Goal: Task Accomplishment & Management: Manage account settings

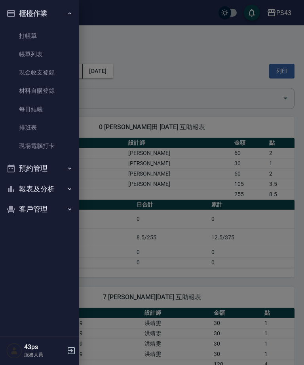
scroll to position [710, 0]
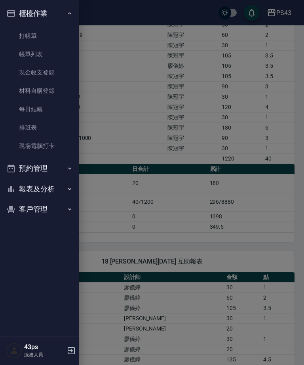
click at [38, 68] on link "現金收支登錄" at bounding box center [39, 72] width 73 height 18
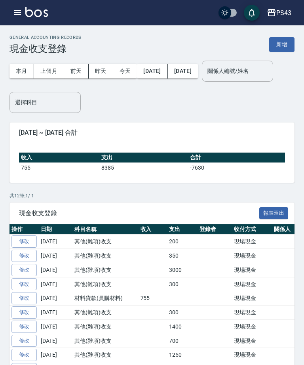
click at [22, 241] on link "修改" at bounding box center [23, 241] width 25 height 12
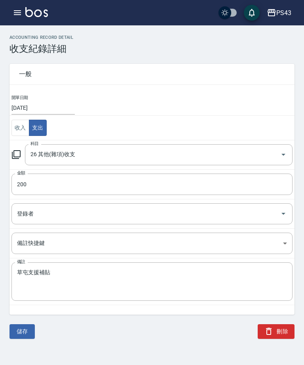
click at [278, 332] on button "刪除" at bounding box center [276, 331] width 37 height 15
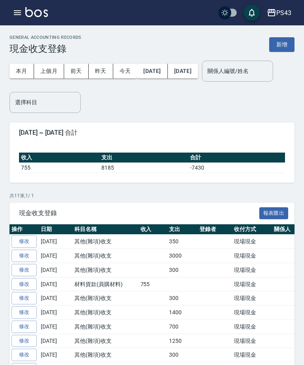
click at [288, 48] on button "新增" at bounding box center [281, 44] width 25 height 15
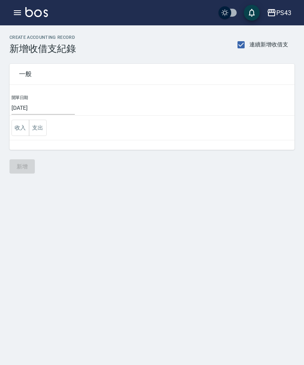
click at [41, 129] on button "支出" at bounding box center [38, 128] width 18 height 16
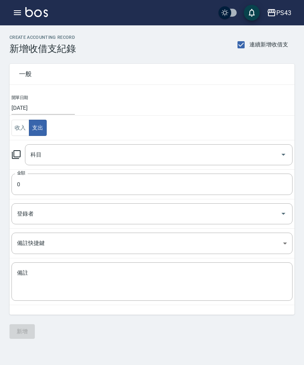
click at [11, 162] on div "科目 科目" at bounding box center [151, 154] width 281 height 21
click at [13, 160] on div "科目 科目" at bounding box center [151, 154] width 281 height 21
click at [5, 154] on div "一般 開單日期 2025/10/12 收入 支出 科目 科目 金額 0 金額 登錄者 登錄者 備註快捷鍵 ​ 備註快捷鍵 備註 x 備註" at bounding box center [147, 184] width 295 height 260
click at [15, 158] on icon at bounding box center [16, 155] width 10 height 10
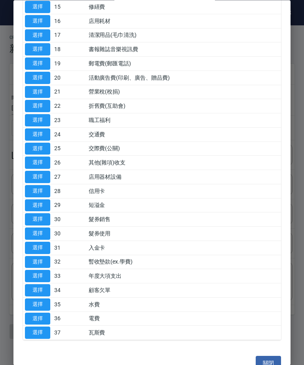
scroll to position [273, 0]
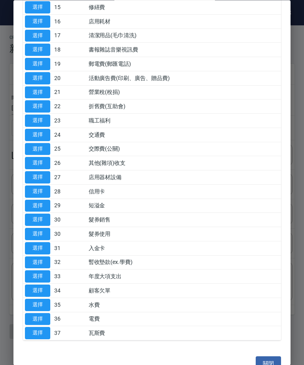
click at [31, 159] on button "選擇" at bounding box center [37, 163] width 25 height 12
type input "26 其他(雜項)收支"
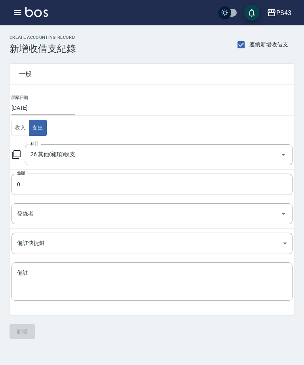
click at [24, 183] on input "0" at bounding box center [151, 183] width 281 height 21
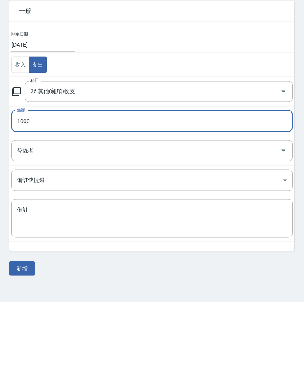
type input "1000"
click at [241, 269] on textarea "備註" at bounding box center [152, 281] width 270 height 25
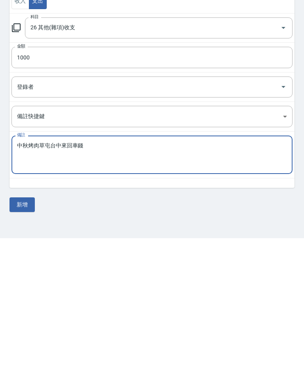
type textarea "中秋烤肉草屯台中來回車錢"
click at [21, 324] on button "新增" at bounding box center [22, 331] width 25 height 15
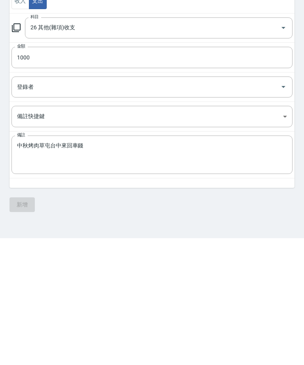
scroll to position [25, 0]
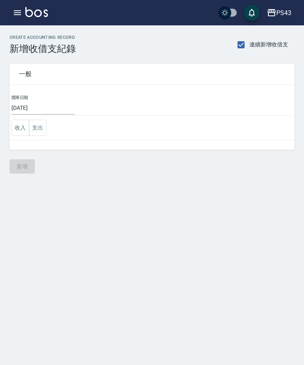
click at [13, 23] on div "PS43 登出" at bounding box center [152, 12] width 304 height 25
click at [17, 14] on icon "button" at bounding box center [17, 12] width 7 height 5
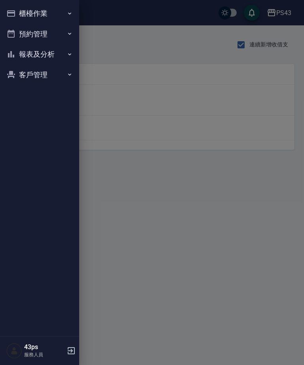
click at [17, 11] on button "櫃檯作業" at bounding box center [39, 13] width 73 height 21
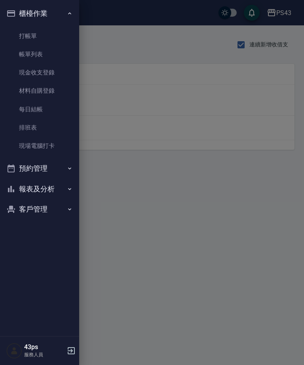
click at [38, 179] on button "報表及分析" at bounding box center [39, 189] width 73 height 21
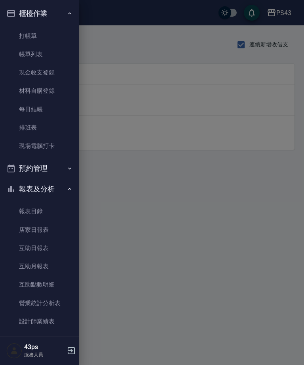
click at [25, 227] on link "店家日報表" at bounding box center [39, 229] width 73 height 18
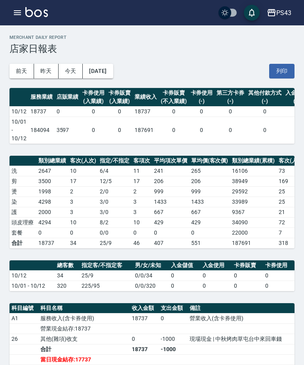
click at [17, 13] on icon "button" at bounding box center [18, 13] width 10 height 10
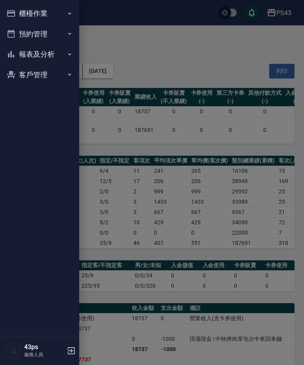
click at [48, 12] on button "櫃檯作業" at bounding box center [39, 13] width 73 height 21
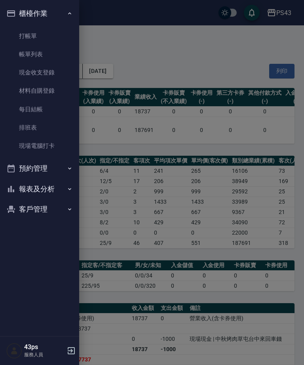
click at [49, 109] on link "每日結帳" at bounding box center [39, 109] width 73 height 18
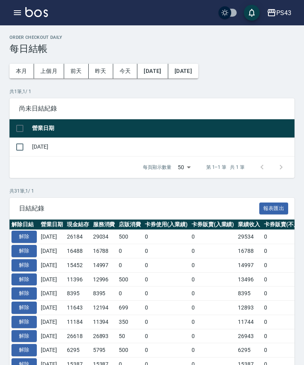
click at [21, 18] on button "button" at bounding box center [18, 13] width 16 height 16
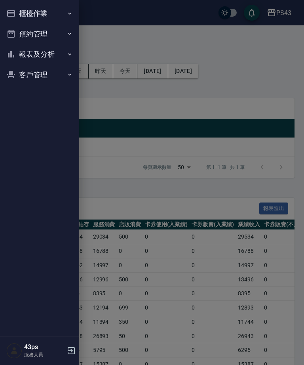
click at [53, 14] on button "櫃檯作業" at bounding box center [39, 13] width 73 height 21
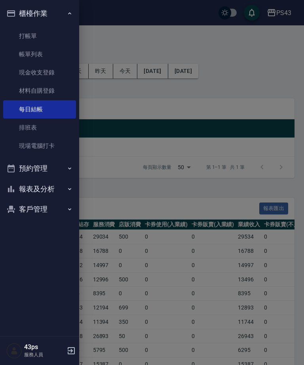
click at [54, 67] on link "現金收支登錄" at bounding box center [39, 72] width 73 height 18
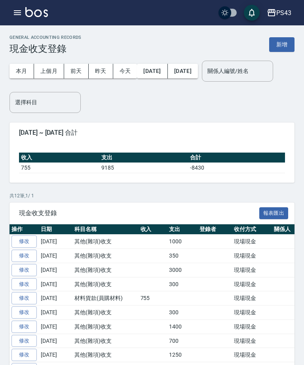
click at [283, 43] on button "新增" at bounding box center [281, 44] width 25 height 15
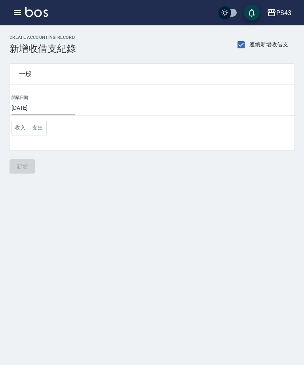
click at [46, 121] on button "支出" at bounding box center [38, 128] width 18 height 16
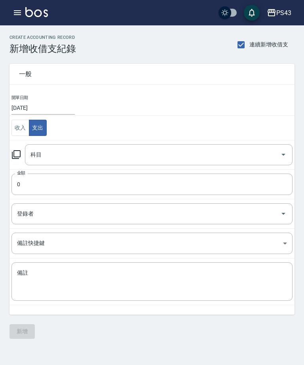
click at [25, 152] on div "科目" at bounding box center [159, 154] width 268 height 21
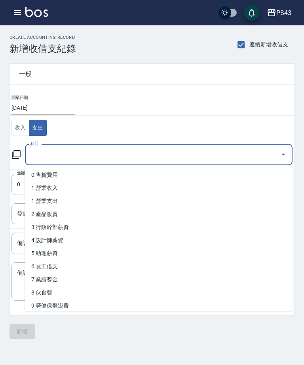
click at [19, 156] on icon at bounding box center [16, 155] width 10 height 10
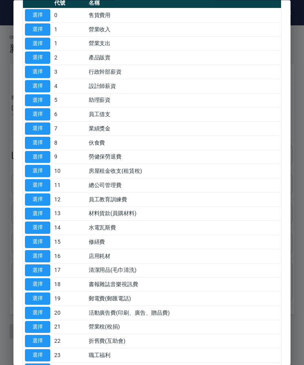
scroll to position [42, 0]
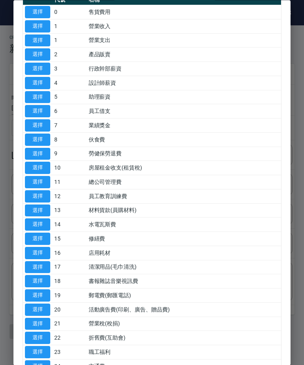
click at [44, 219] on button "選擇" at bounding box center [37, 225] width 25 height 12
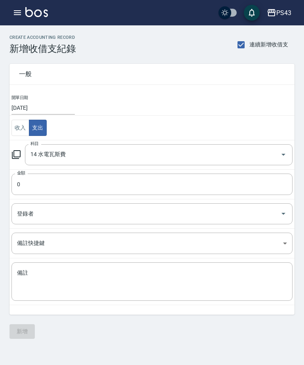
type input "14 水電瓦斯費"
click at [46, 183] on input "0" at bounding box center [151, 183] width 281 height 21
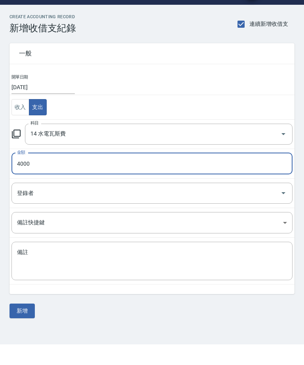
scroll to position [10, 0]
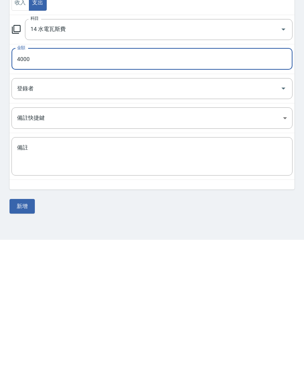
type input "4000"
click at [24, 324] on button "新增" at bounding box center [22, 331] width 25 height 15
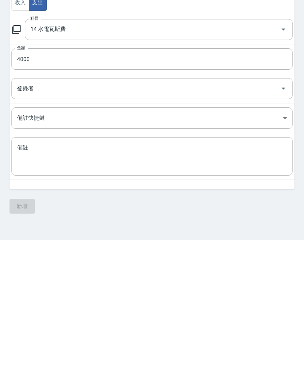
scroll to position [25, 0]
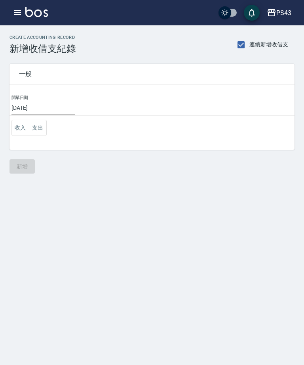
click at [12, 7] on button "button" at bounding box center [18, 13] width 16 height 16
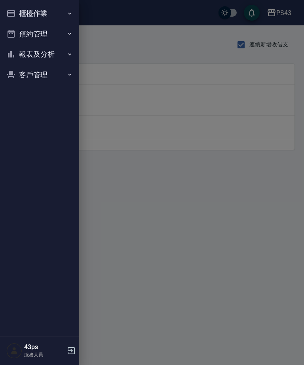
click at [16, 15] on button "櫃檯作業" at bounding box center [39, 13] width 73 height 21
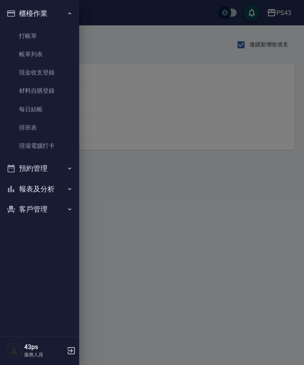
click at [44, 104] on link "每日結帳" at bounding box center [39, 109] width 73 height 18
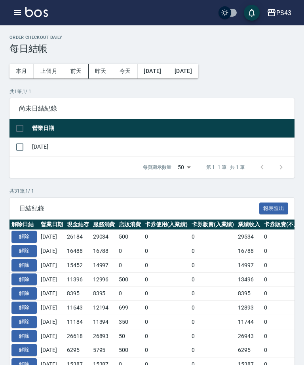
click at [17, 149] on input "checkbox" at bounding box center [19, 147] width 17 height 17
checkbox input "true"
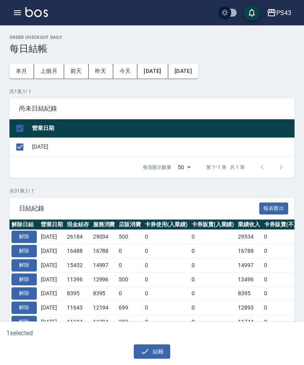
click at [155, 350] on button "結帳" at bounding box center [152, 351] width 37 height 15
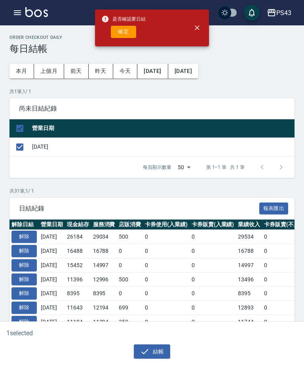
click at [127, 33] on button "確定" at bounding box center [123, 32] width 25 height 12
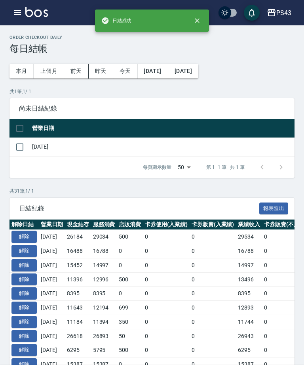
checkbox input "false"
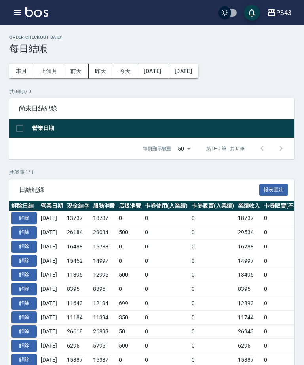
click at [23, 16] on button "button" at bounding box center [18, 13] width 16 height 16
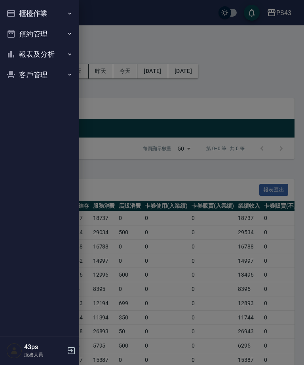
click at [224, 36] on div at bounding box center [152, 182] width 304 height 365
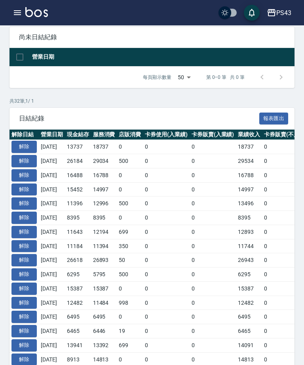
scroll to position [81, 0]
